Goal: Information Seeking & Learning: Check status

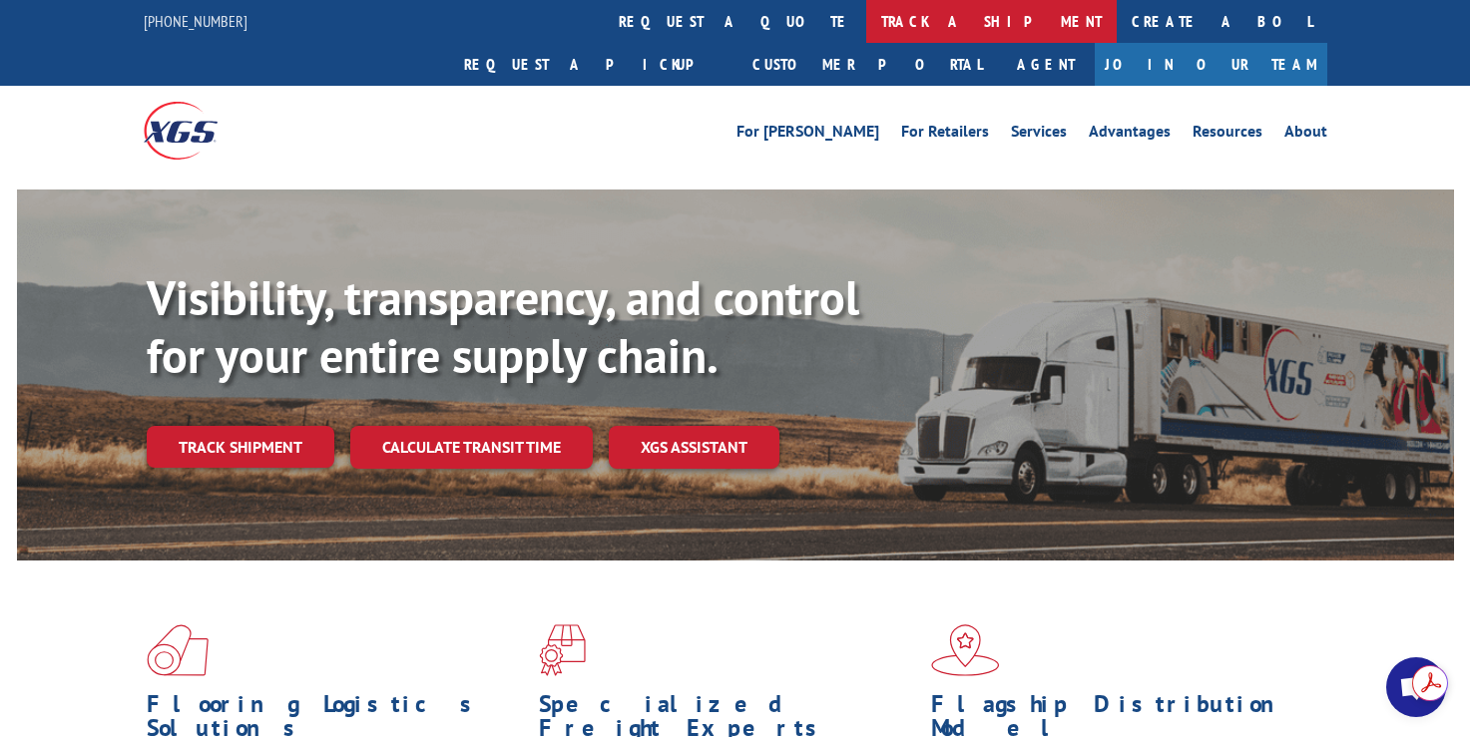
click at [866, 17] on link "track a shipment" at bounding box center [991, 21] width 250 height 43
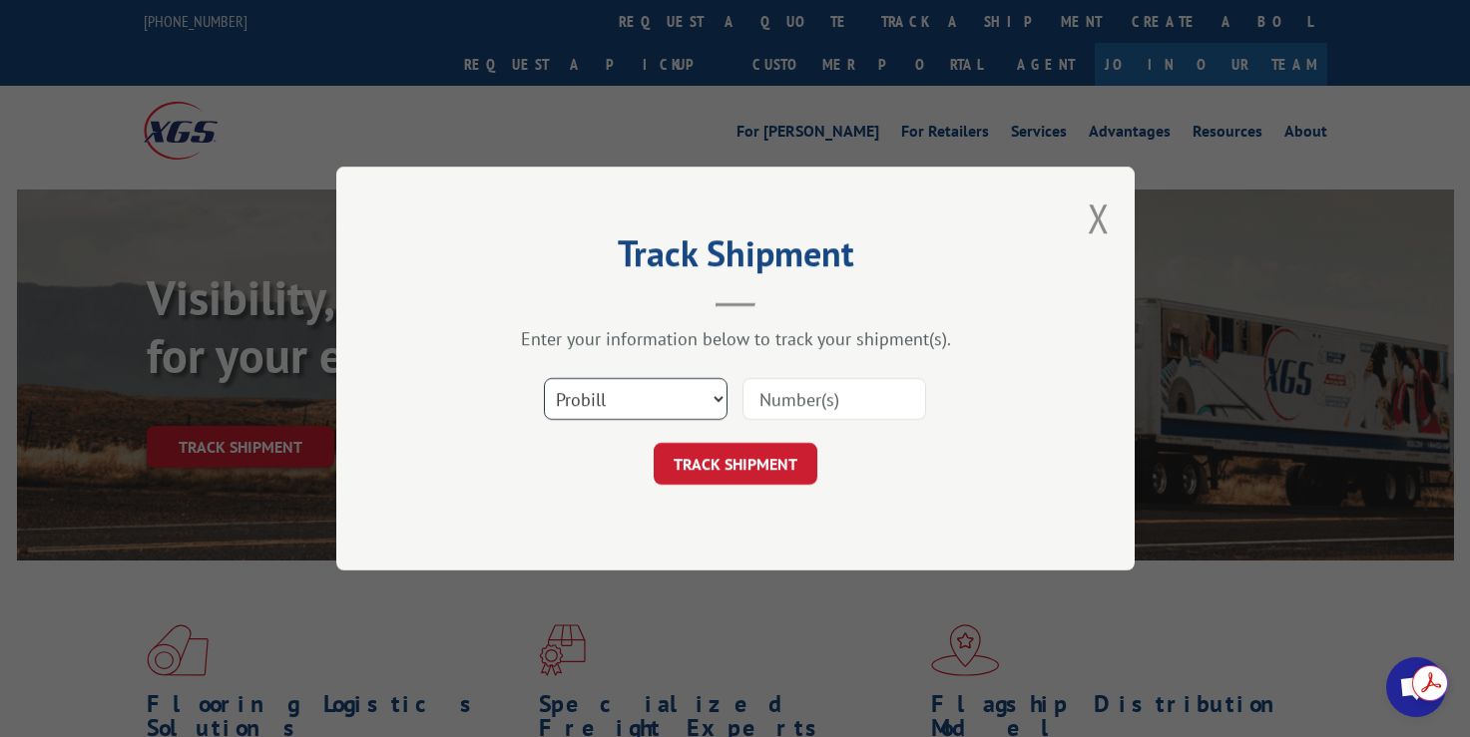
click at [592, 400] on select "Select category... Probill BOL PO" at bounding box center [636, 399] width 184 height 42
select select "bol"
click at [544, 378] on select "Select category... Probill BOL PO" at bounding box center [636, 399] width 184 height 42
click at [794, 395] on input at bounding box center [834, 399] width 184 height 42
paste input "2866686"
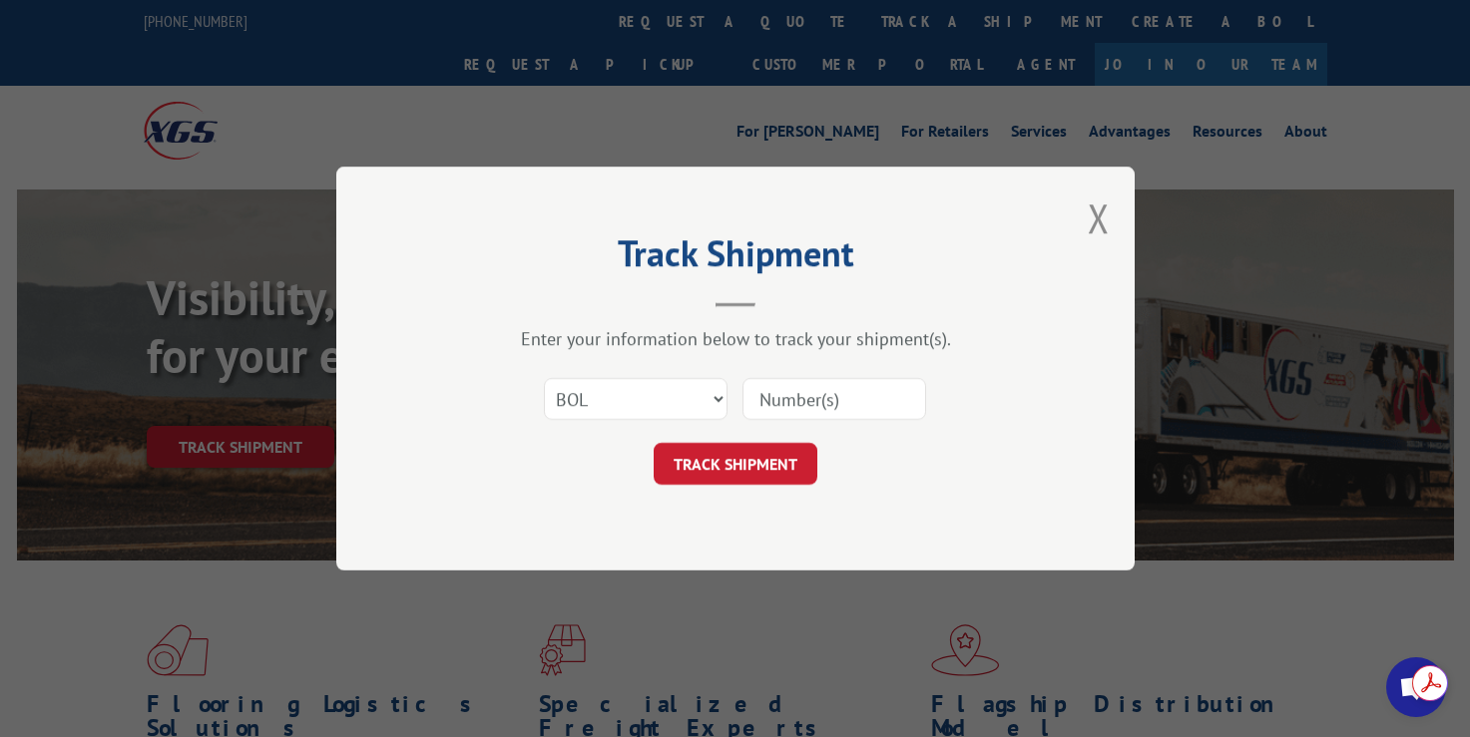
type input "2866686"
click button "TRACK SHIPMENT" at bounding box center [736, 464] width 164 height 42
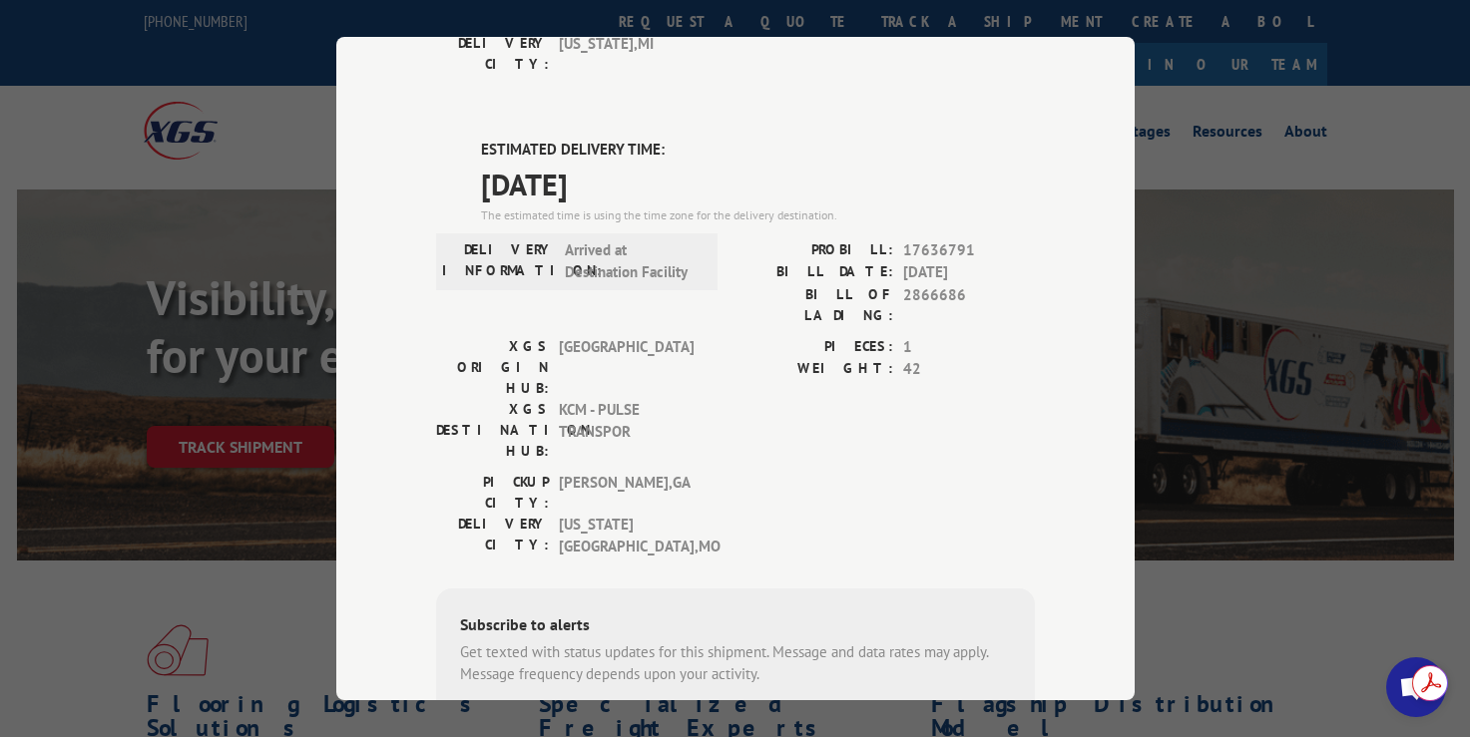
scroll to position [100, 0]
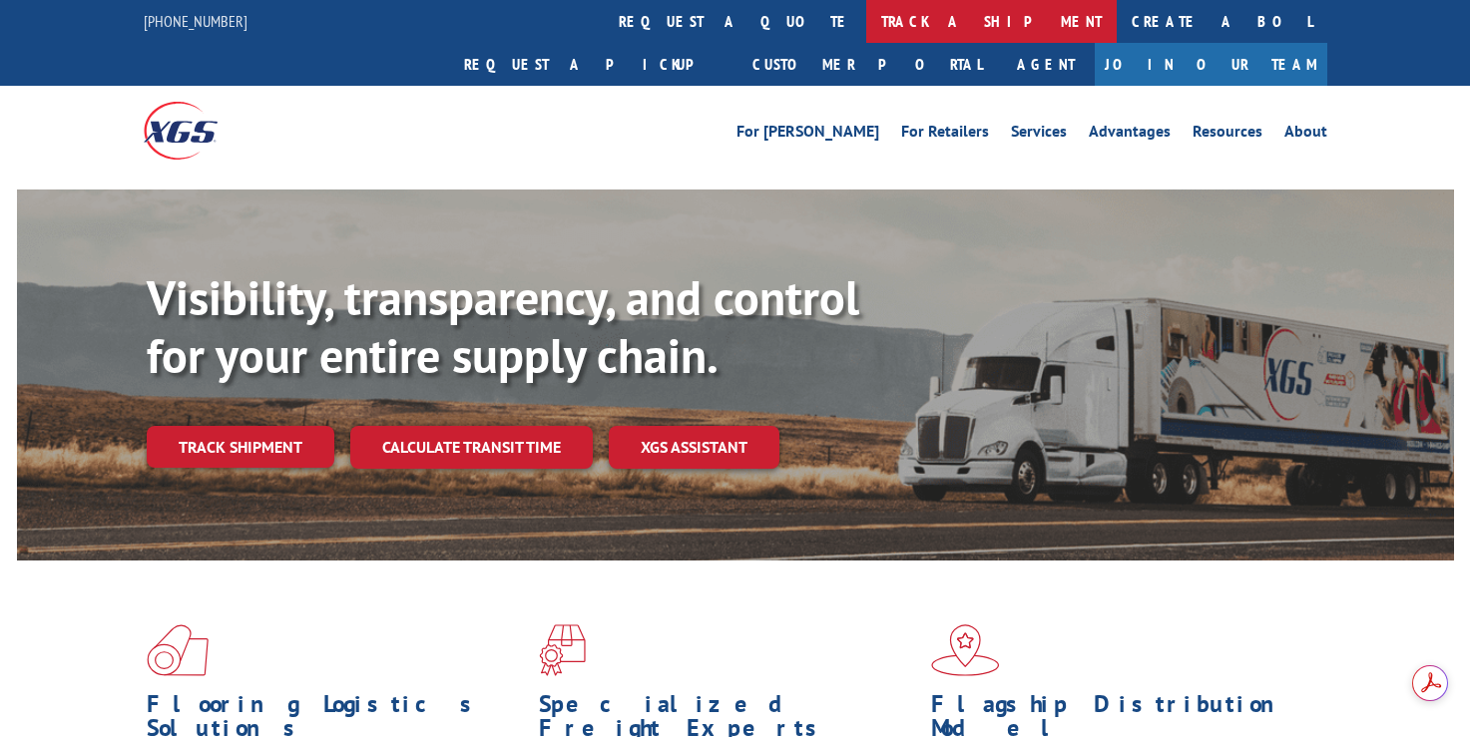
click at [866, 17] on link "track a shipment" at bounding box center [991, 21] width 250 height 43
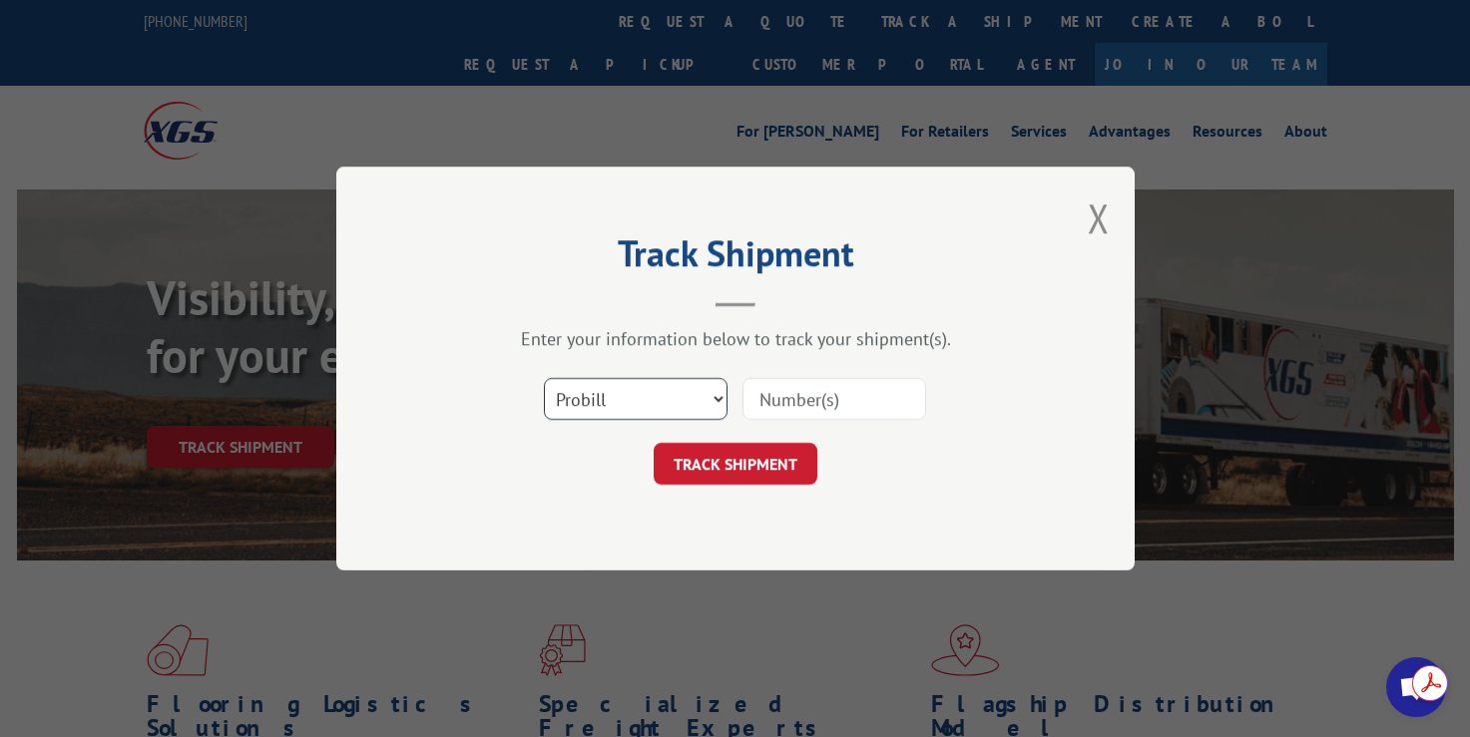
click at [606, 402] on select "Select category... Probill BOL PO" at bounding box center [636, 399] width 184 height 42
select select "bol"
click at [544, 378] on select "Select category... Probill BOL PO" at bounding box center [636, 399] width 184 height 42
click at [775, 401] on input at bounding box center [834, 399] width 184 height 42
paste input "2866634"
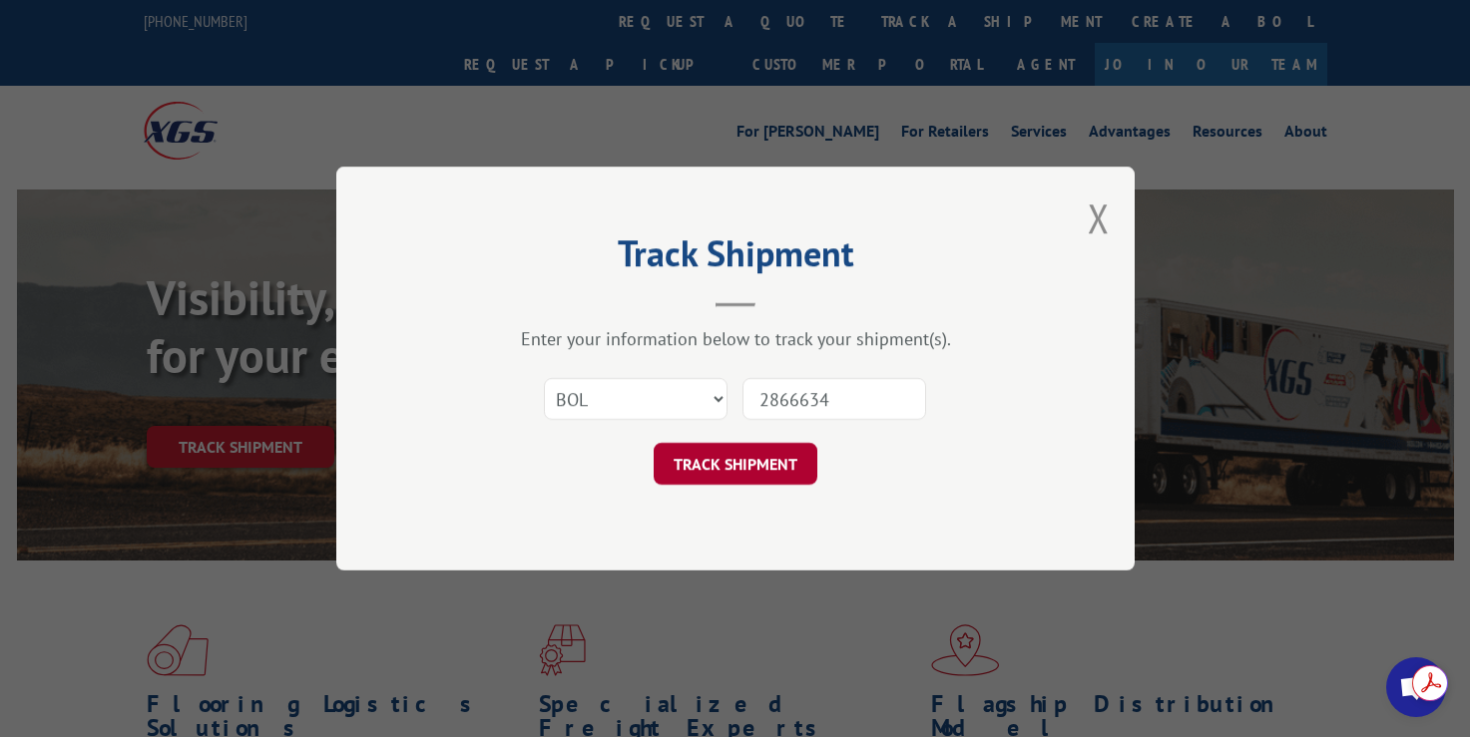
type input "2866634"
click at [702, 465] on button "TRACK SHIPMENT" at bounding box center [736, 464] width 164 height 42
